Goal: Task Accomplishment & Management: Manage account settings

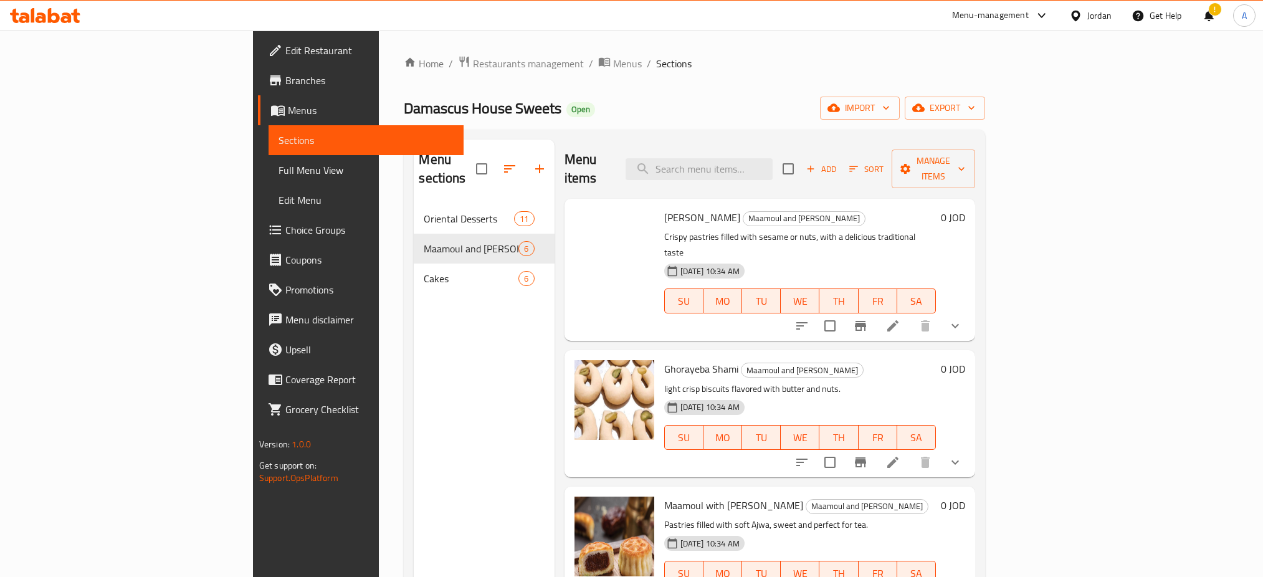
click at [473, 58] on span "Restaurants management" at bounding box center [528, 63] width 111 height 15
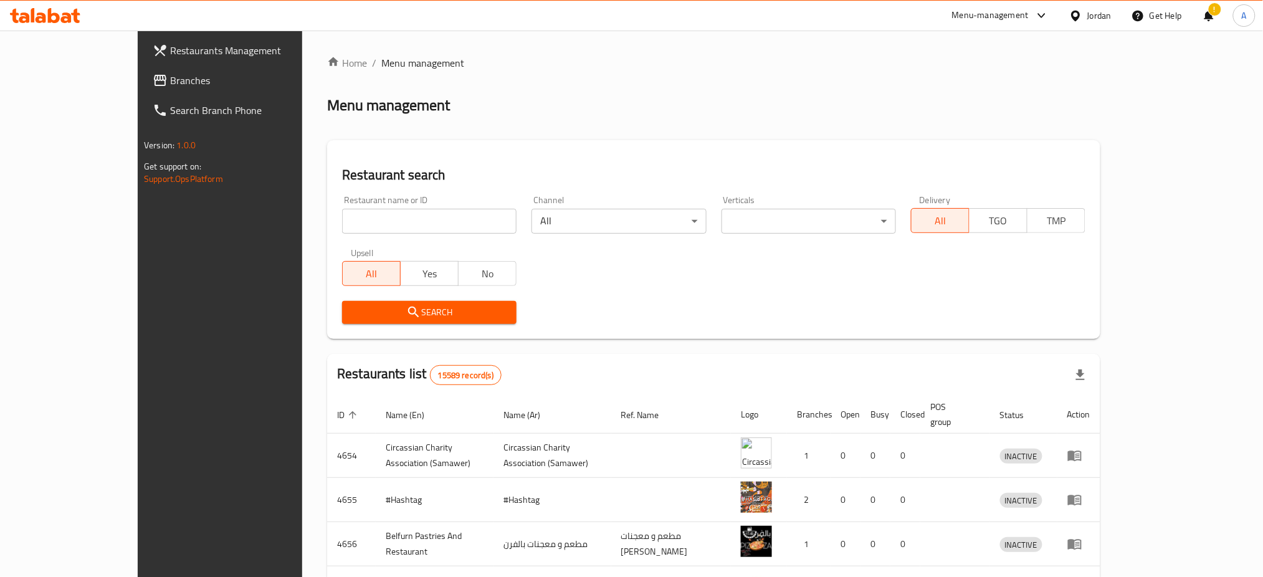
click at [346, 209] on div at bounding box center [631, 288] width 1263 height 577
click at [345, 209] on input "search" at bounding box center [429, 221] width 174 height 25
type input "سلمى"
click button "Search" at bounding box center [429, 312] width 174 height 23
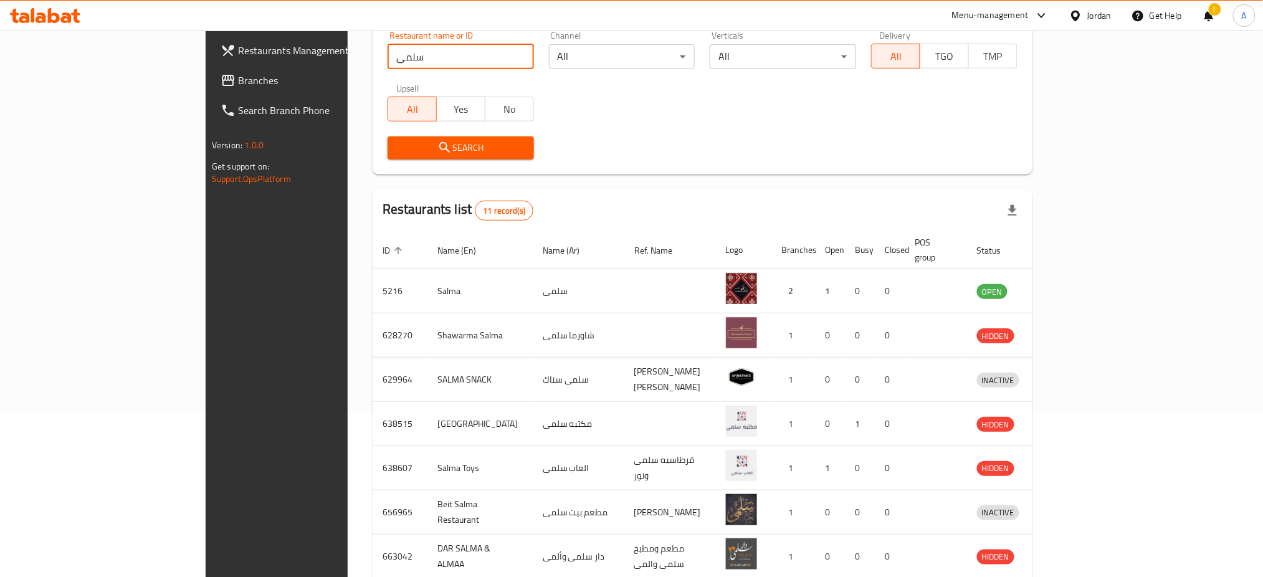
scroll to position [166, 0]
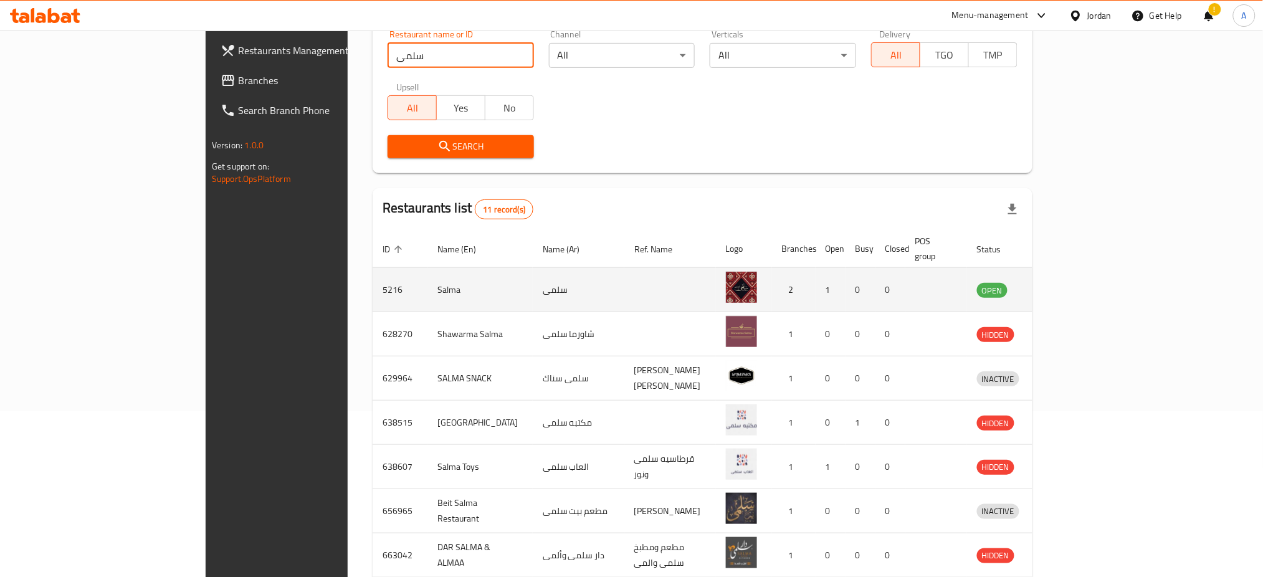
click at [373, 268] on td "5216" at bounding box center [400, 290] width 55 height 44
copy td "5216"
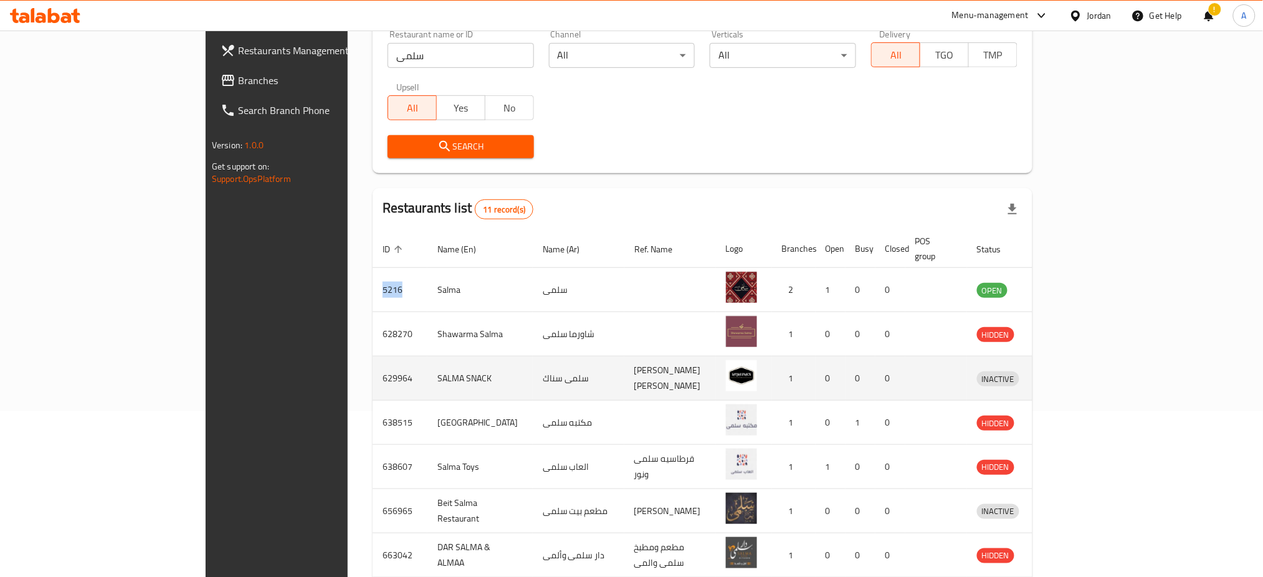
copy td "5216"
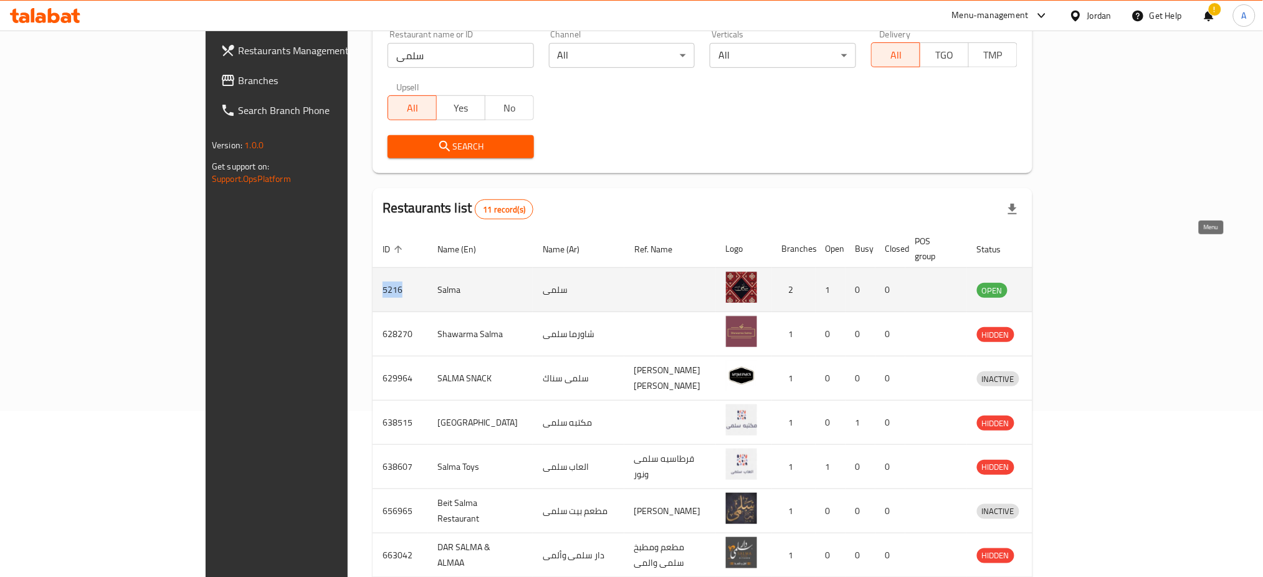
click at [1067, 282] on link "enhanced table" at bounding box center [1055, 289] width 23 height 15
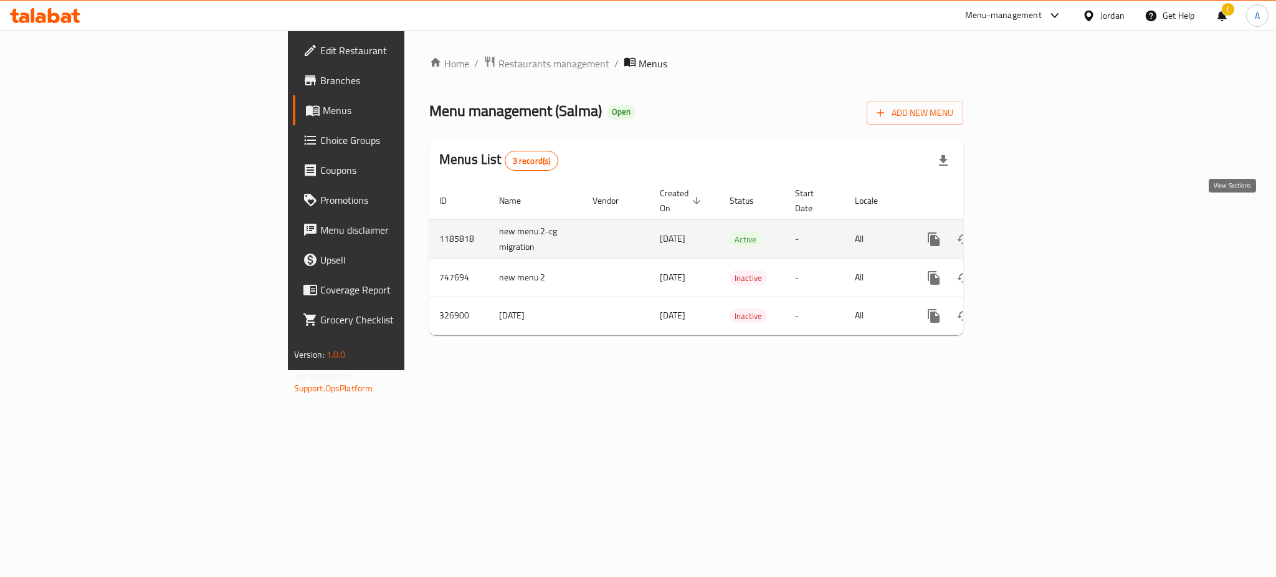
click at [1039, 224] on link "enhanced table" at bounding box center [1024, 239] width 30 height 30
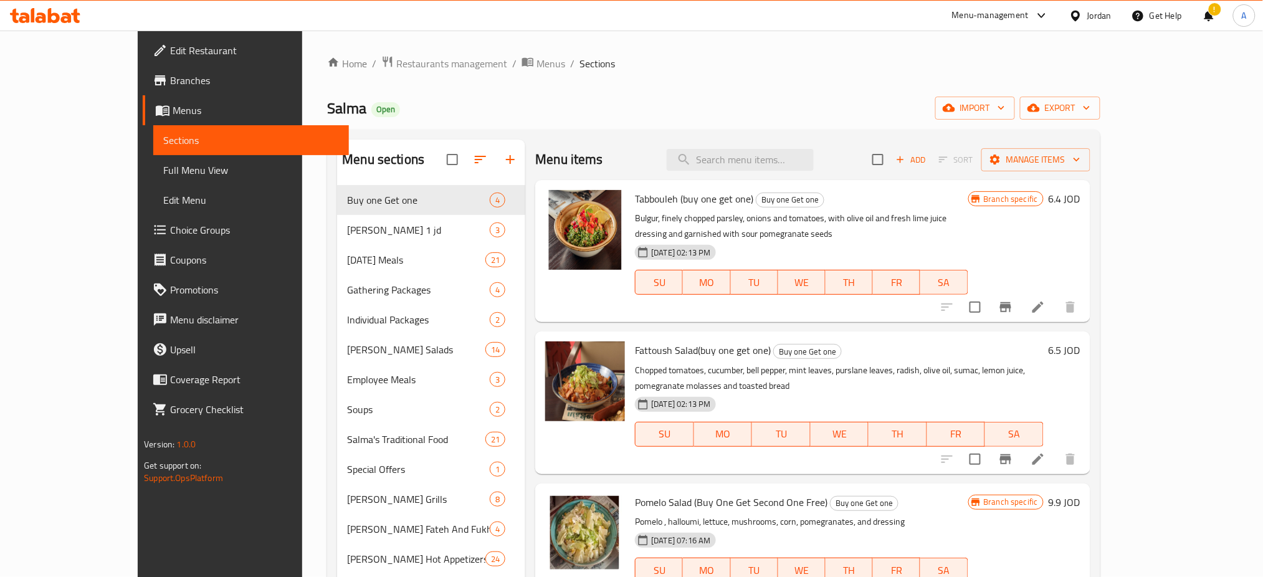
click at [138, 485] on div "Edit Restaurant Branches Menus Sections Full Menu View Edit Menu Choice Groups …" at bounding box center [243, 319] width 211 height 577
click at [396, 69] on span "Restaurants management" at bounding box center [451, 63] width 111 height 15
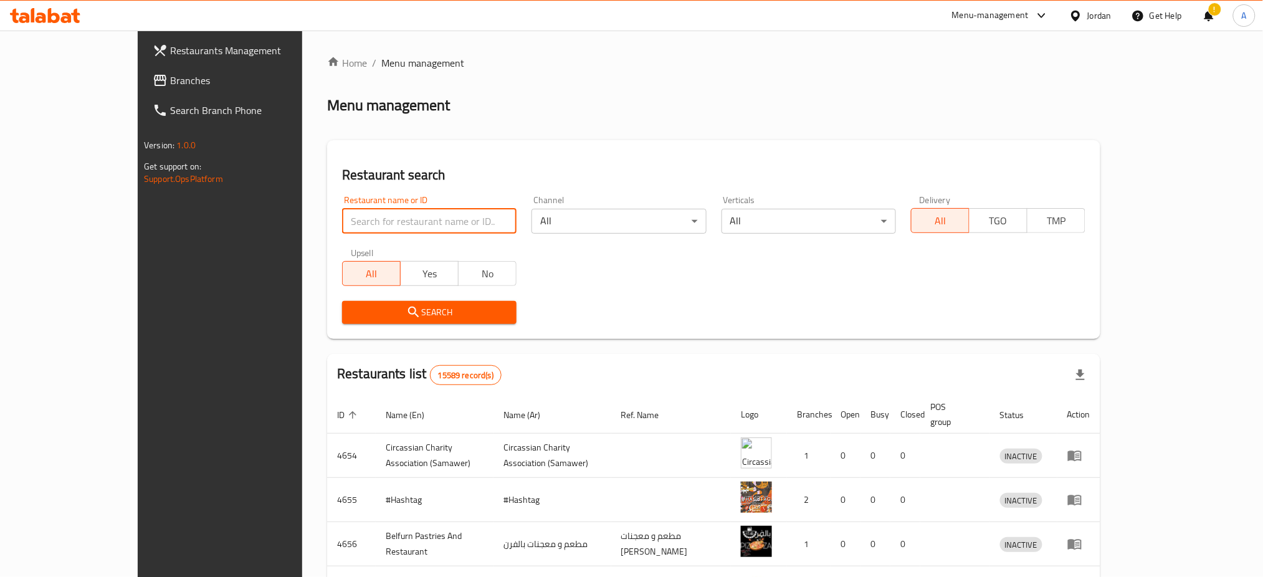
click at [342, 209] on input "search" at bounding box center [429, 221] width 174 height 25
paste input "7865"
type input "7865"
click button "Search" at bounding box center [429, 312] width 174 height 23
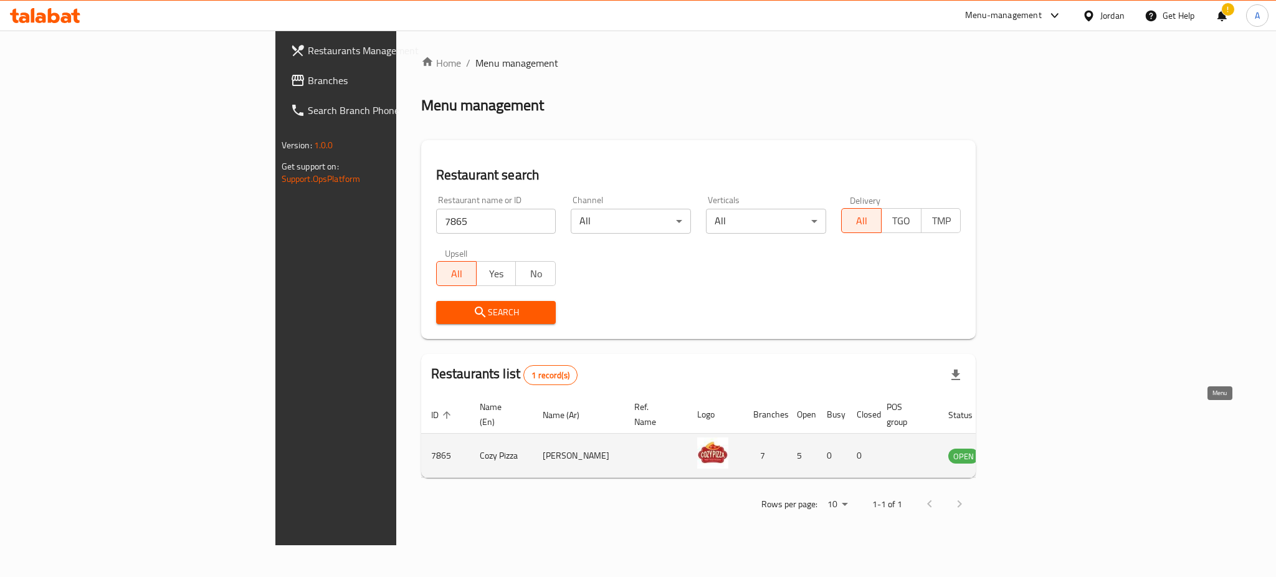
click at [1028, 451] on icon "enhanced table" at bounding box center [1021, 456] width 14 height 11
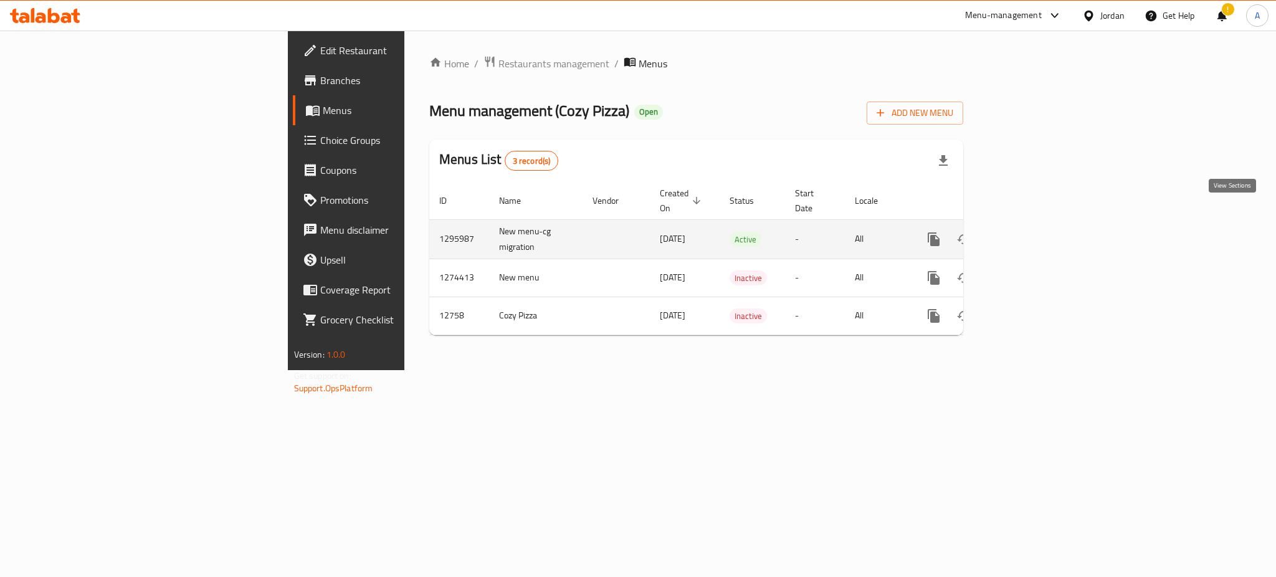
click at [1031, 232] on icon "enhanced table" at bounding box center [1023, 239] width 15 height 15
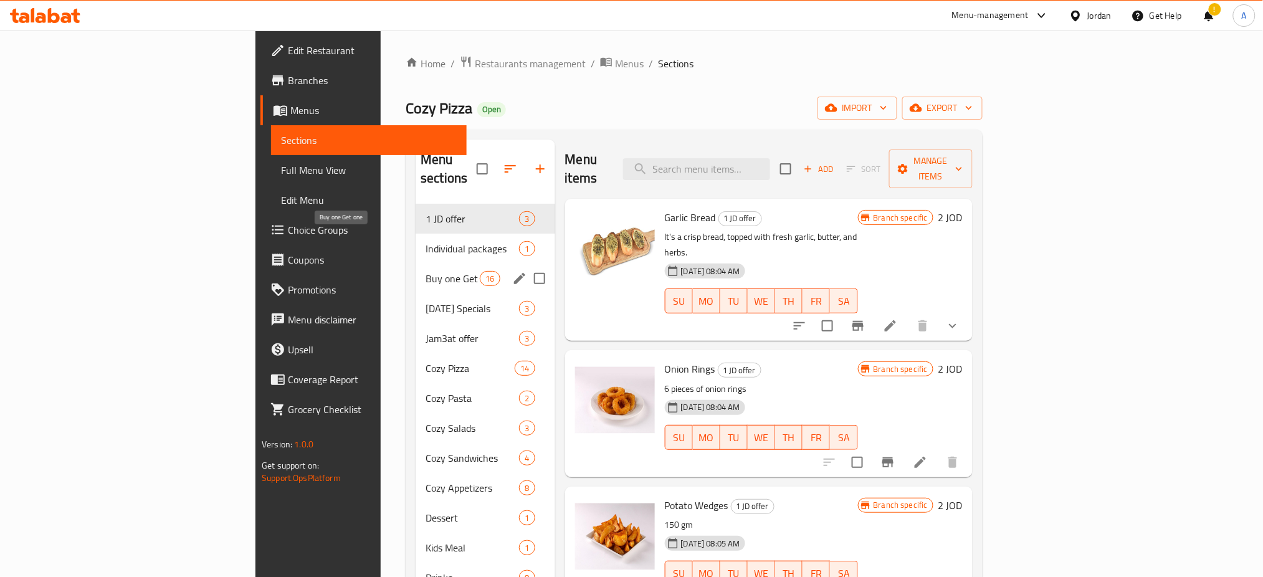
click at [426, 271] on span "Buy one Get one" at bounding box center [453, 278] width 54 height 15
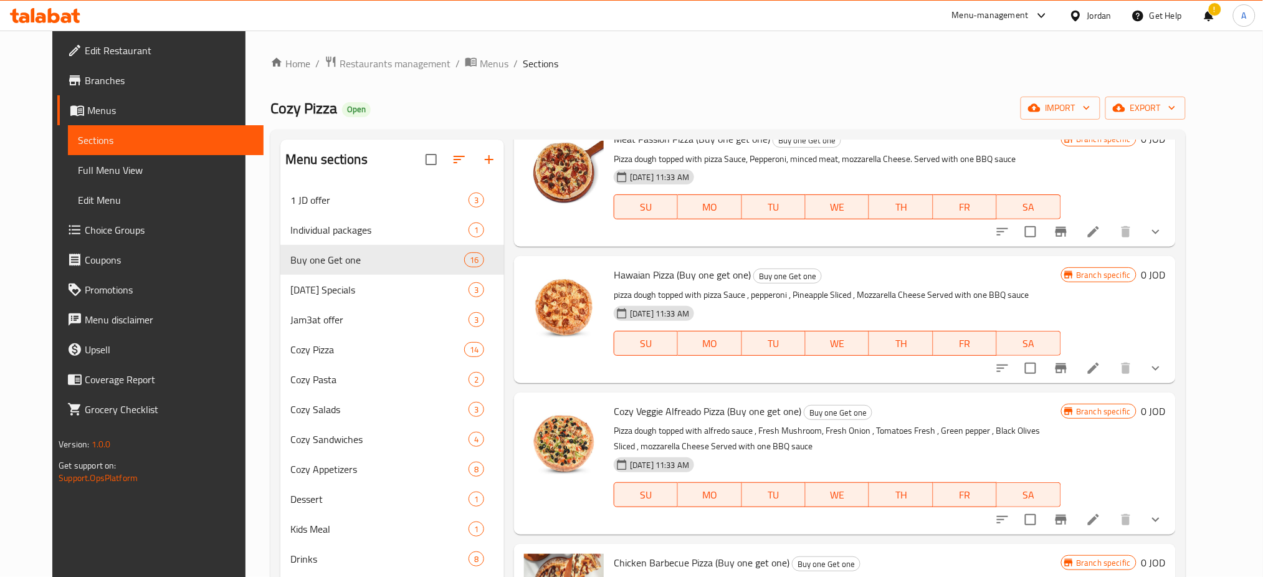
scroll to position [1492, 0]
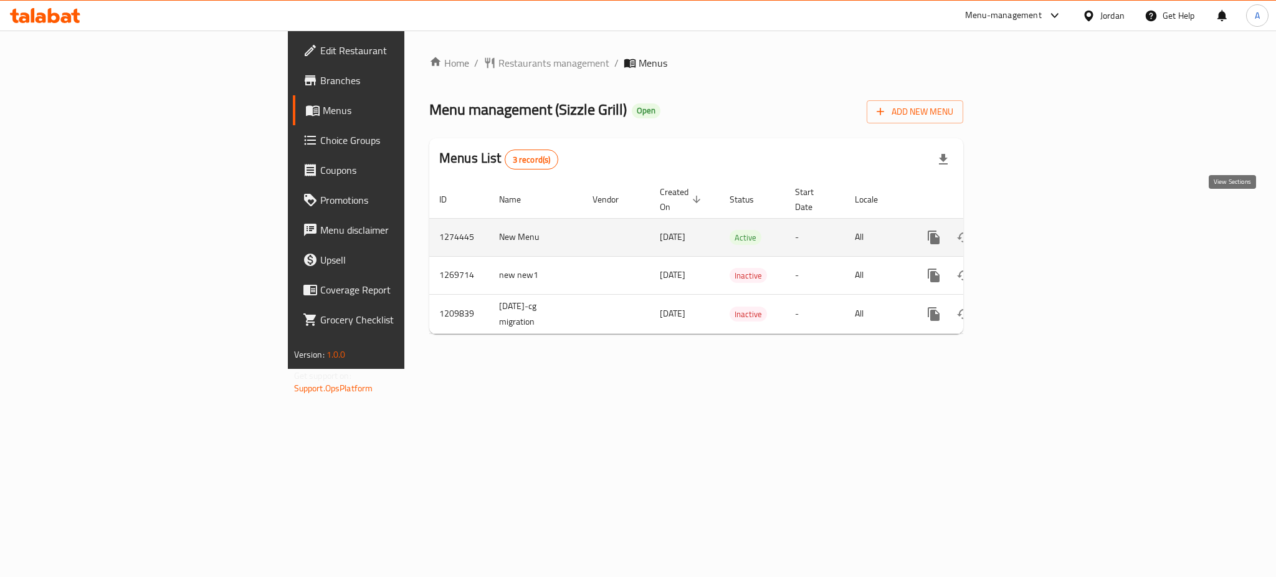
click at [1031, 230] on icon "enhanced table" at bounding box center [1023, 237] width 15 height 15
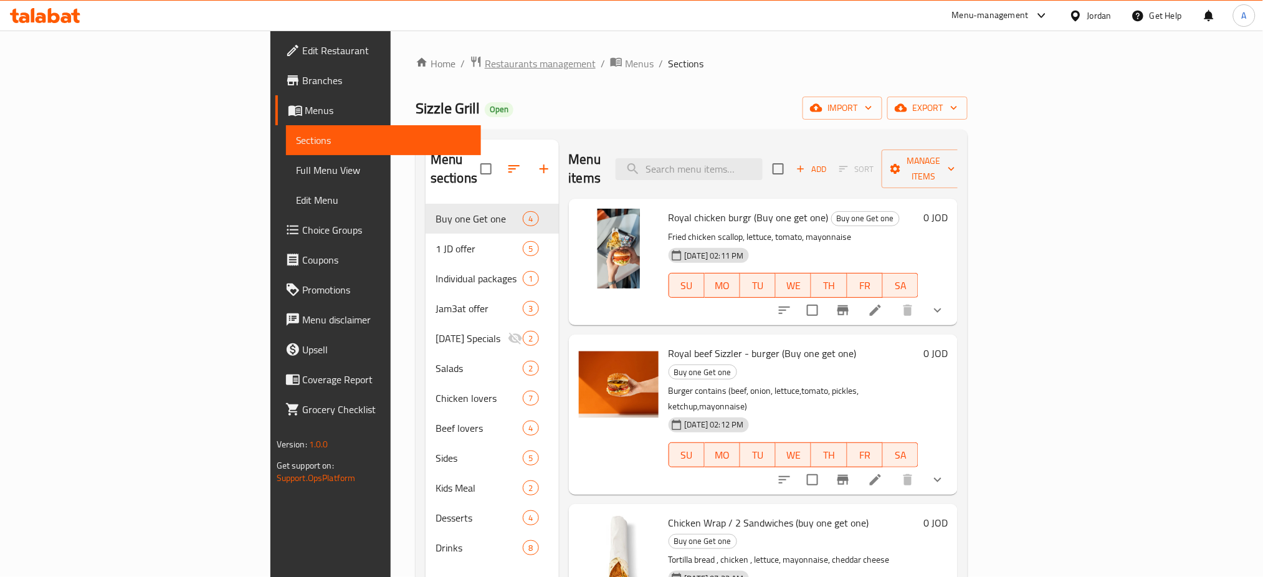
click at [485, 60] on span "Restaurants management" at bounding box center [540, 63] width 111 height 15
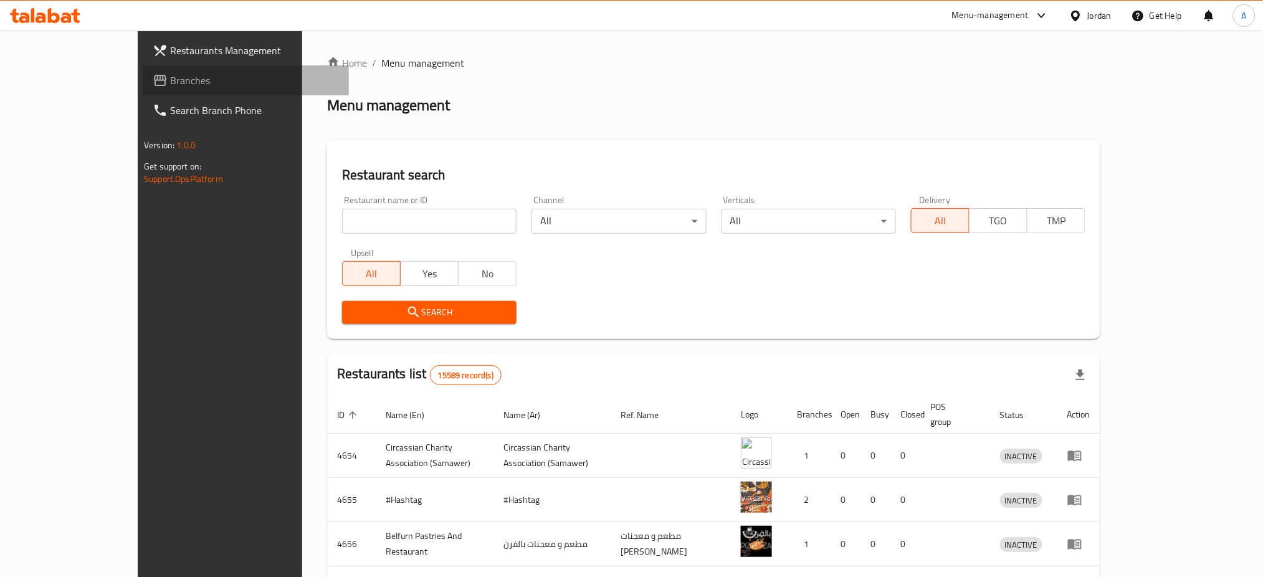
click at [170, 75] on span "Branches" at bounding box center [254, 80] width 169 height 15
